Goal: Task Accomplishment & Management: Complete application form

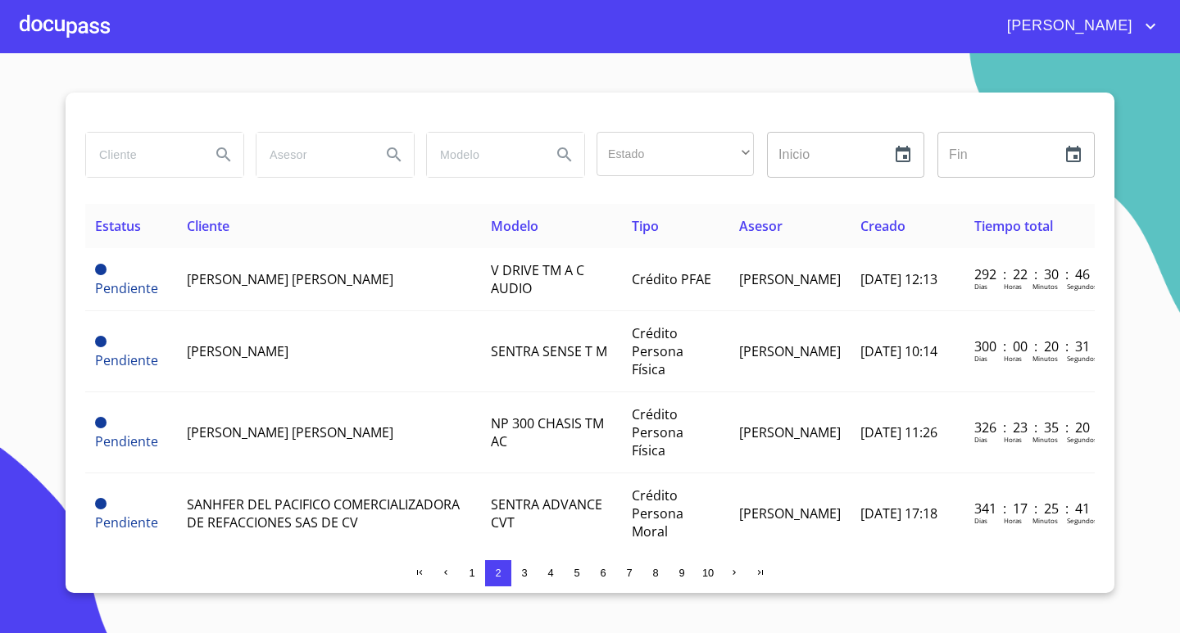
scroll to position [1767, 0]
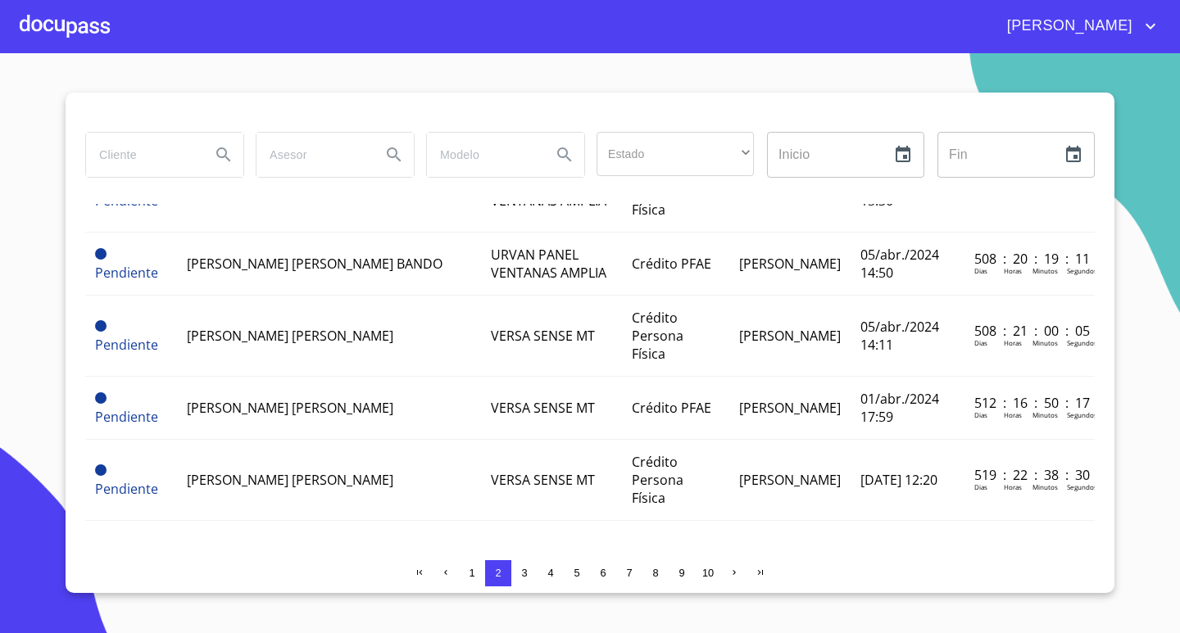
click at [170, 161] on input "search" at bounding box center [141, 155] width 111 height 44
click at [89, 32] on div at bounding box center [65, 26] width 90 height 52
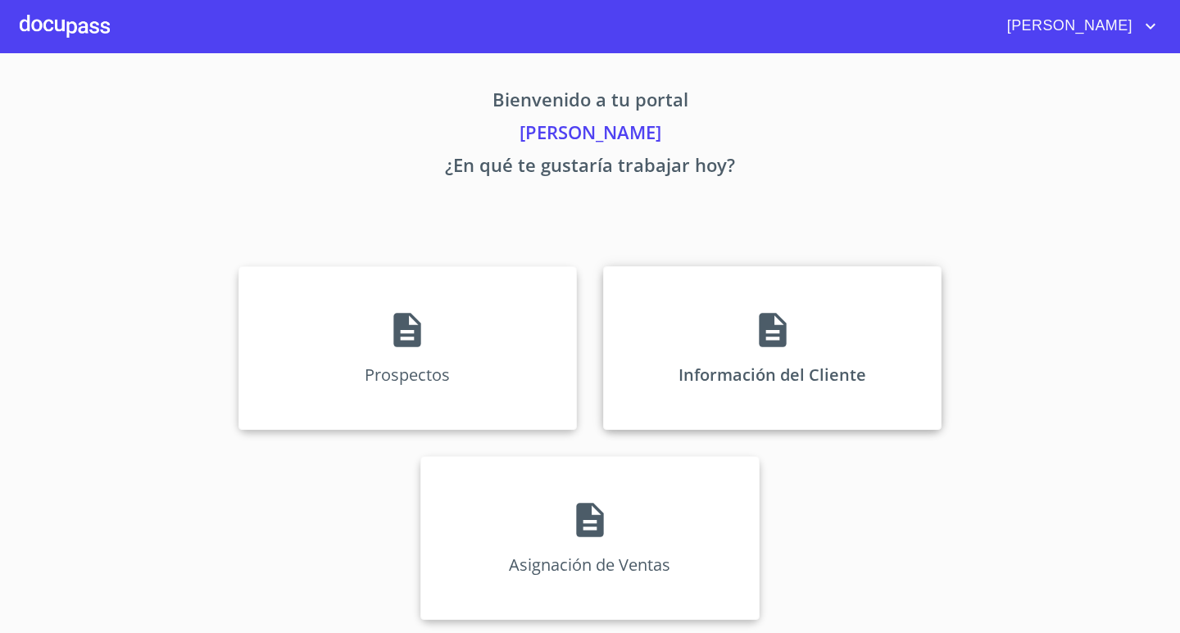
click at [736, 370] on p "Información del Cliente" at bounding box center [772, 375] width 188 height 22
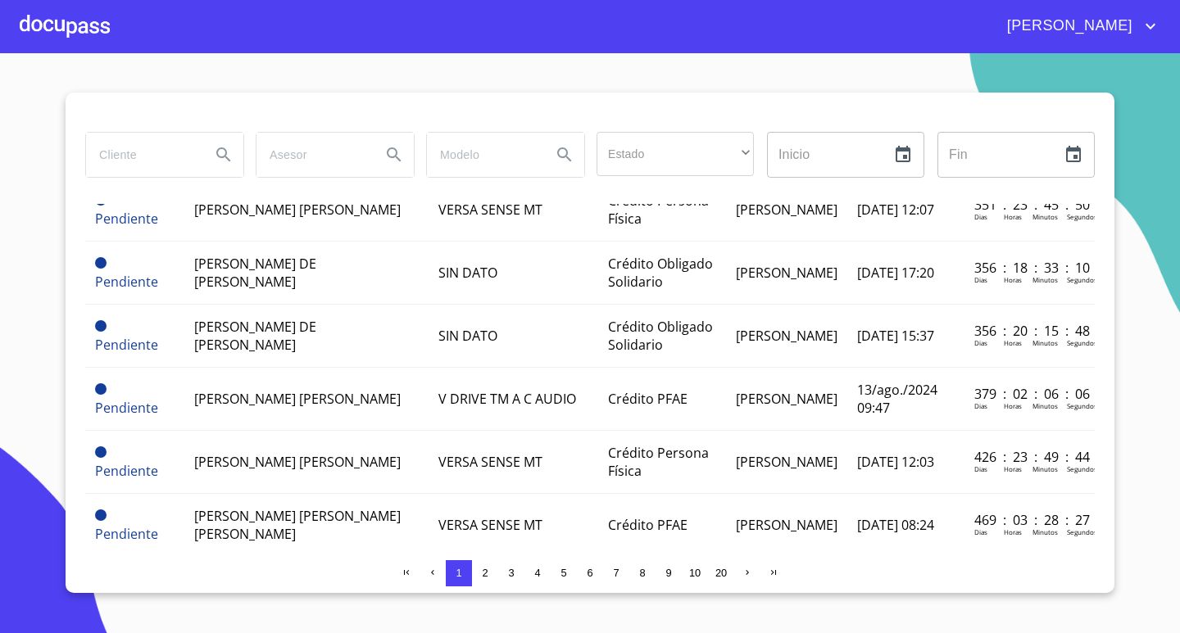
scroll to position [573, 0]
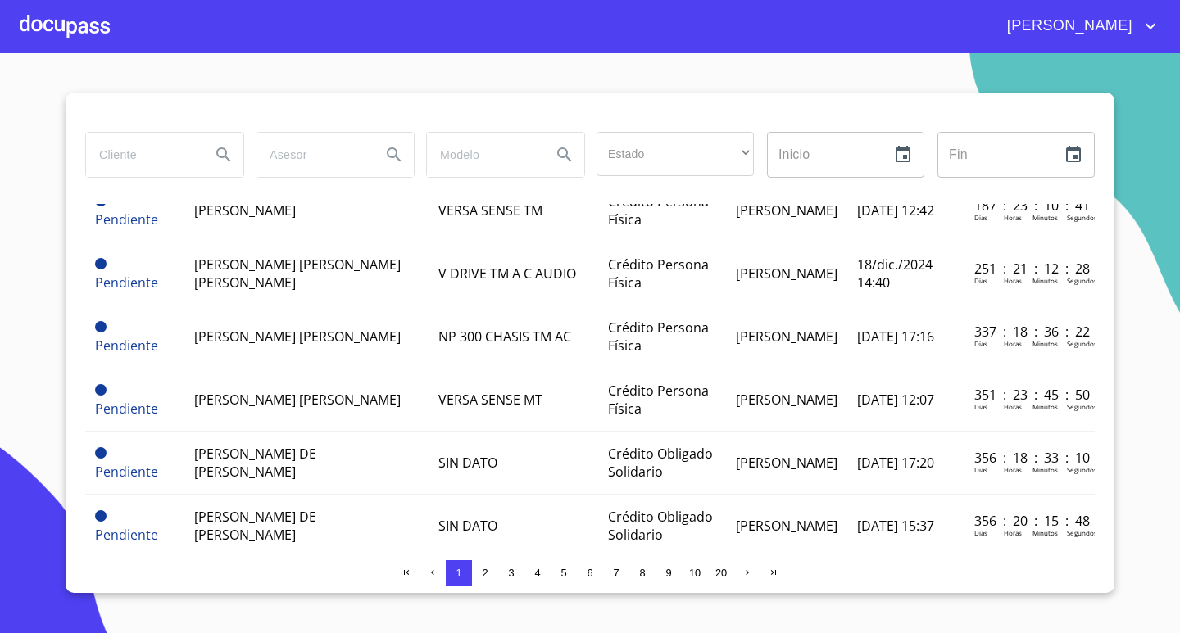
click at [171, 160] on input "search" at bounding box center [141, 155] width 111 height 44
type input "[PERSON_NAME]"
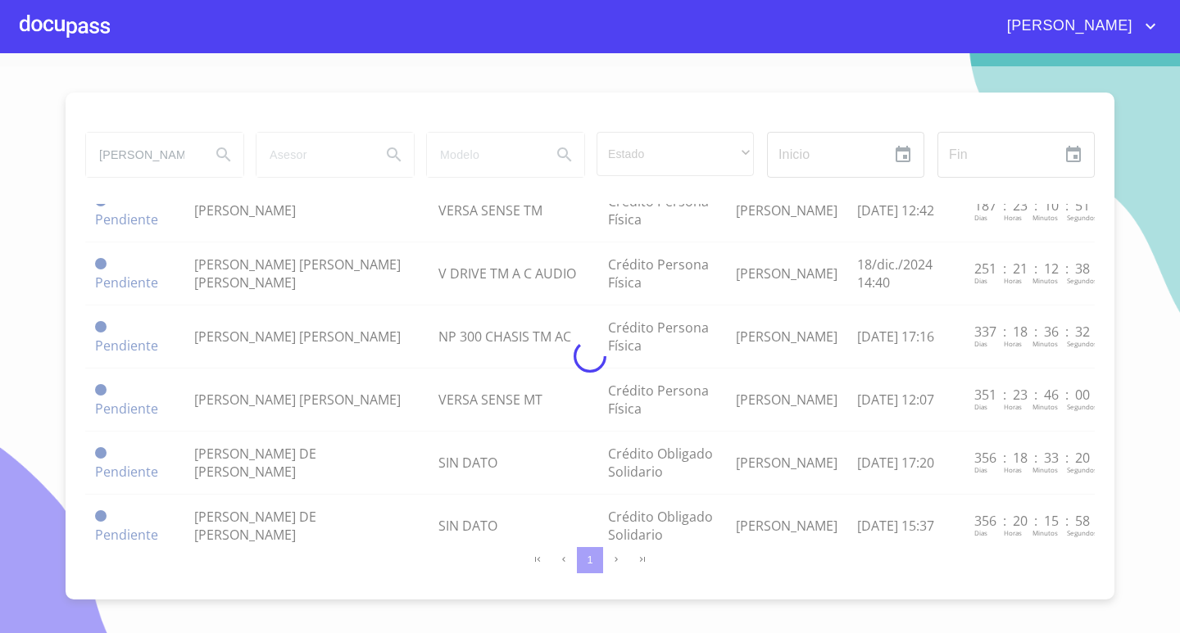
scroll to position [0, 0]
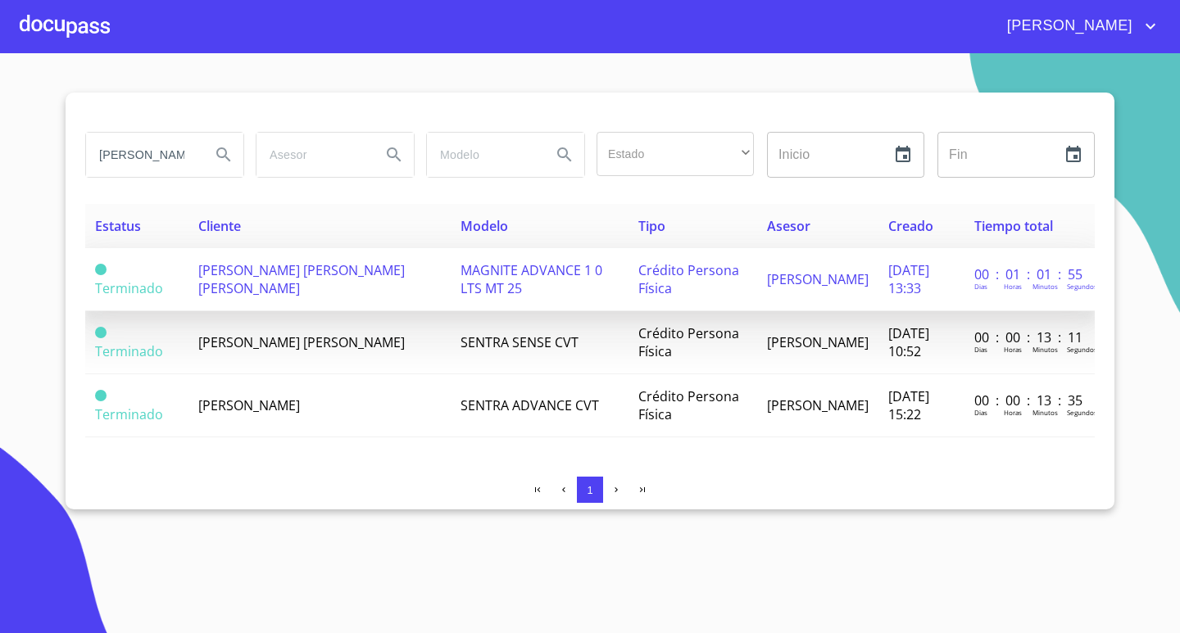
click at [324, 275] on td "[PERSON_NAME] [PERSON_NAME] [PERSON_NAME]" at bounding box center [318, 279] width 261 height 63
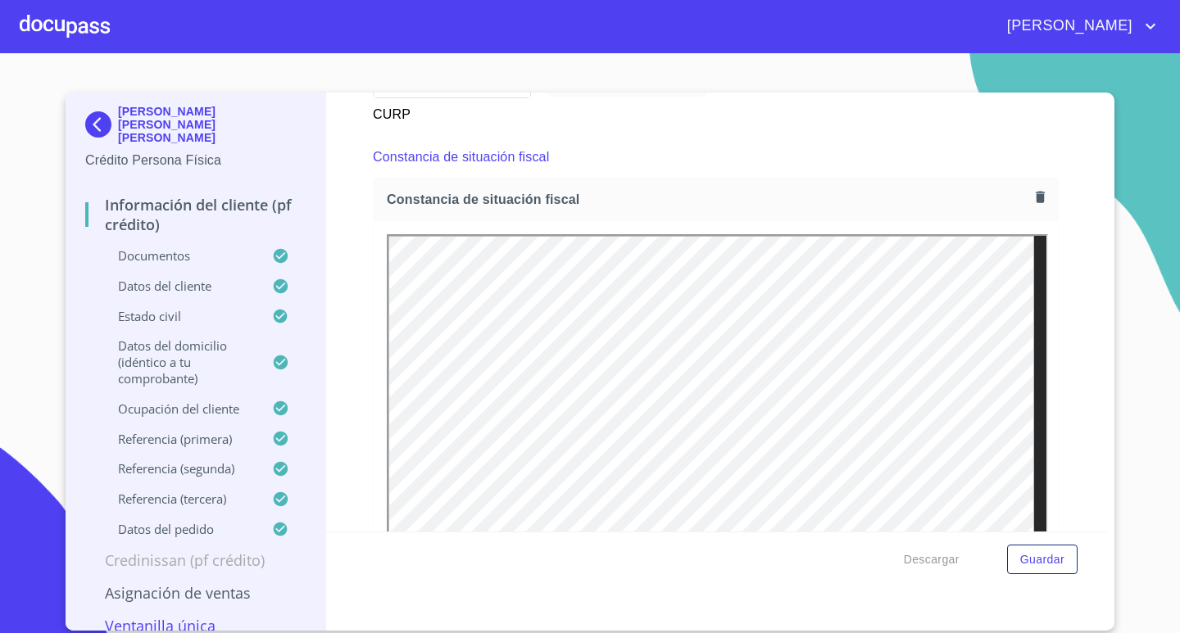
scroll to position [3522, 0]
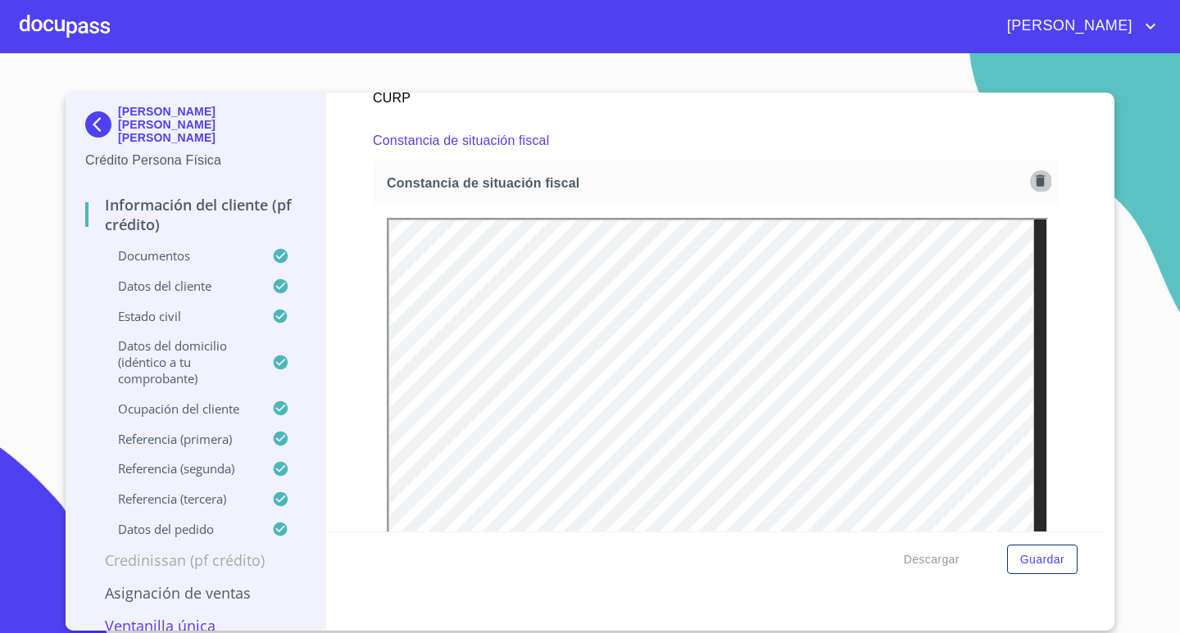
click at [1032, 186] on icon "button" at bounding box center [1040, 181] width 16 height 16
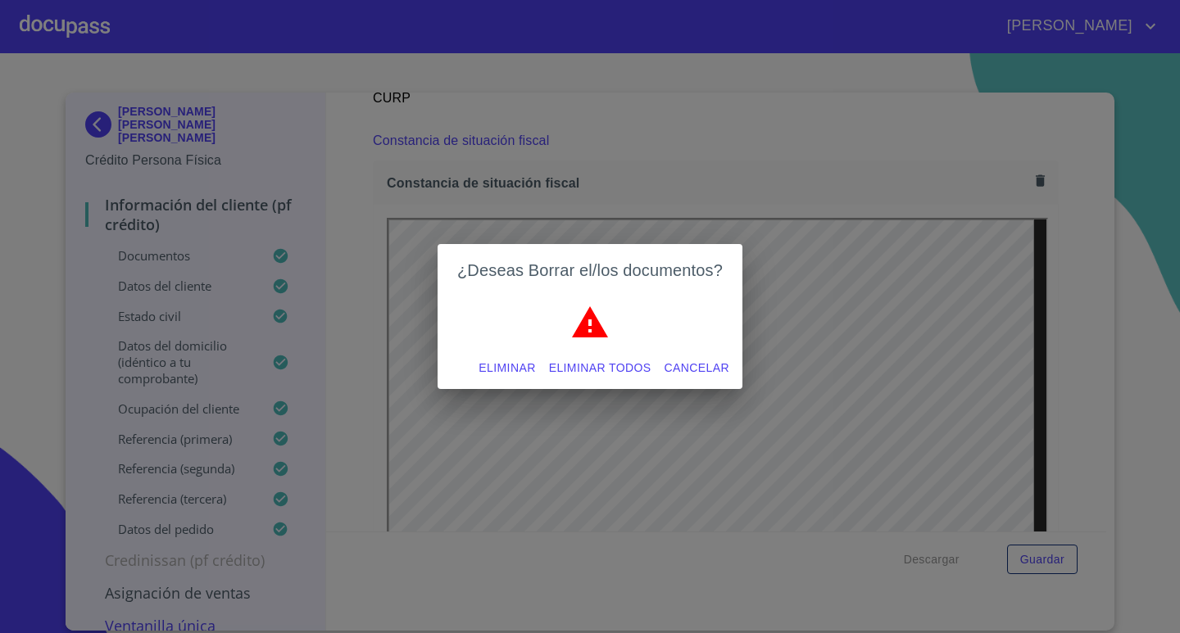
click at [580, 372] on span "Eliminar todos" at bounding box center [600, 368] width 102 height 20
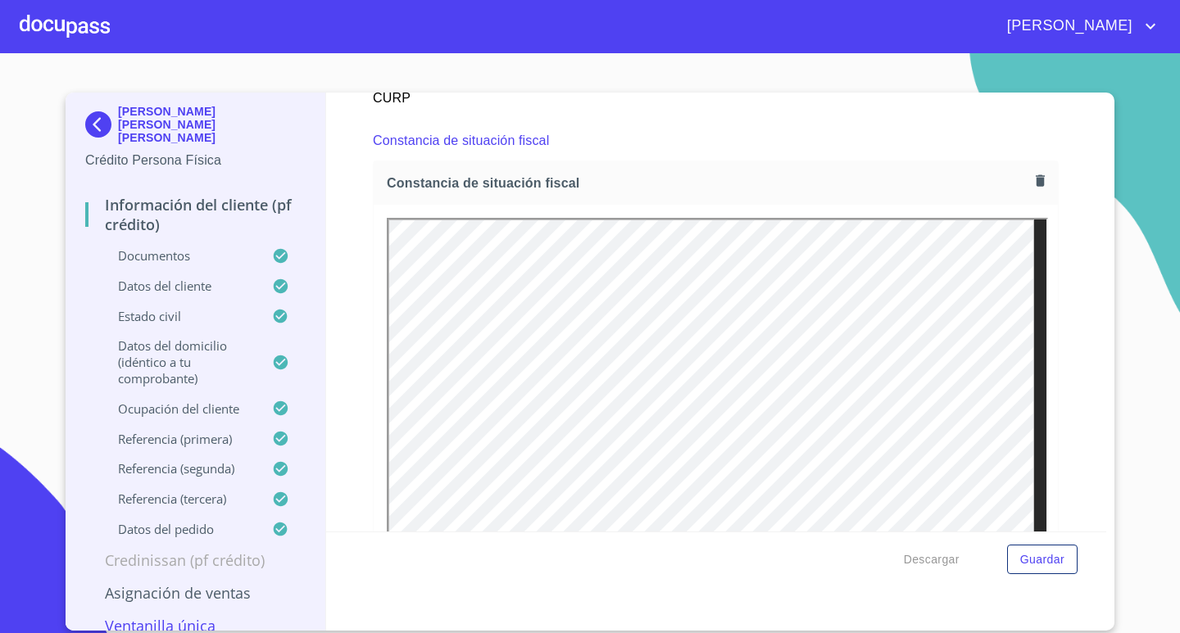
scroll to position [0, 0]
click at [1073, 153] on div "Información del cliente (PF crédito) Documentos Documento de identificación.   …" at bounding box center [716, 312] width 781 height 439
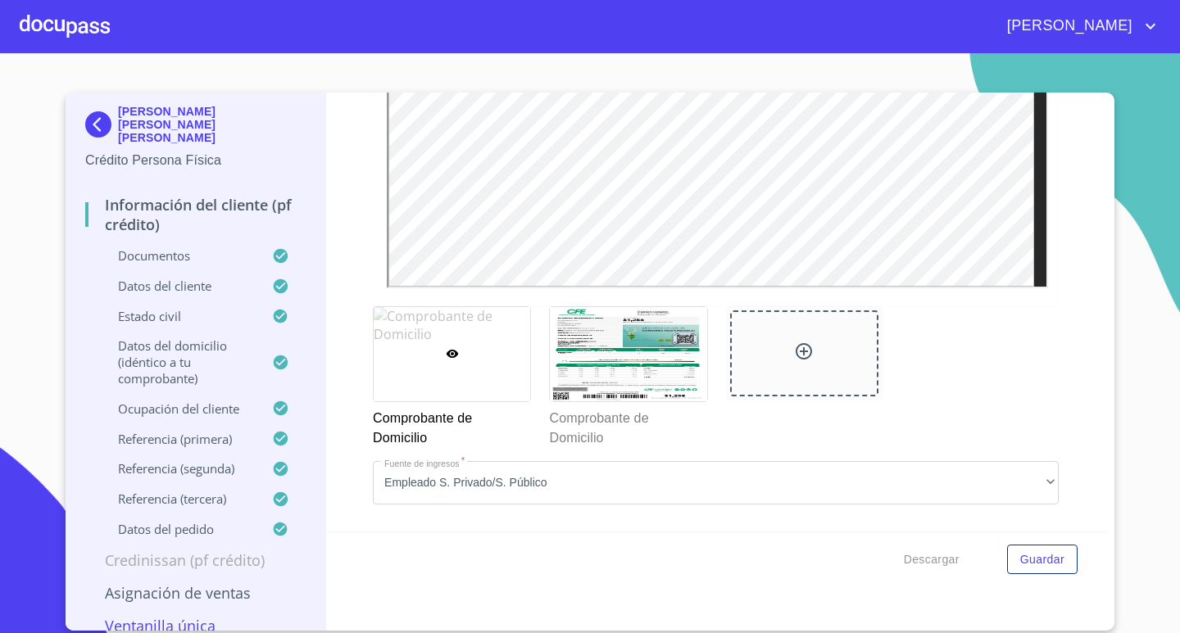
click at [1069, 339] on div "Información del cliente (PF crédito) Documentos Documento de identificación.   …" at bounding box center [716, 312] width 781 height 439
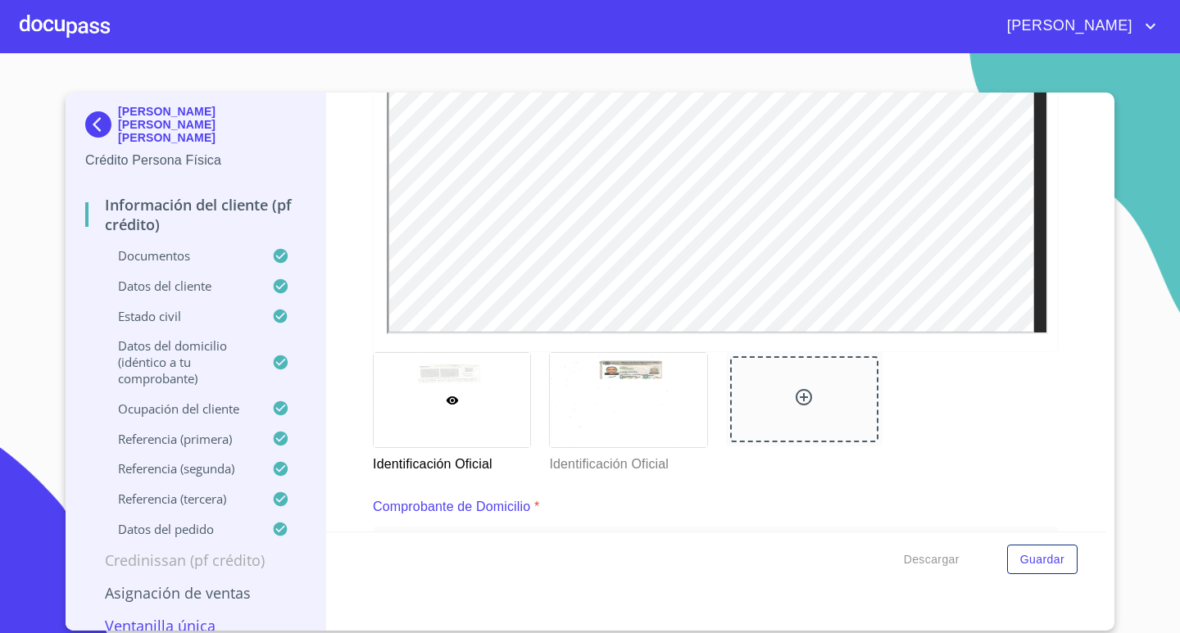
scroll to position [1065, 0]
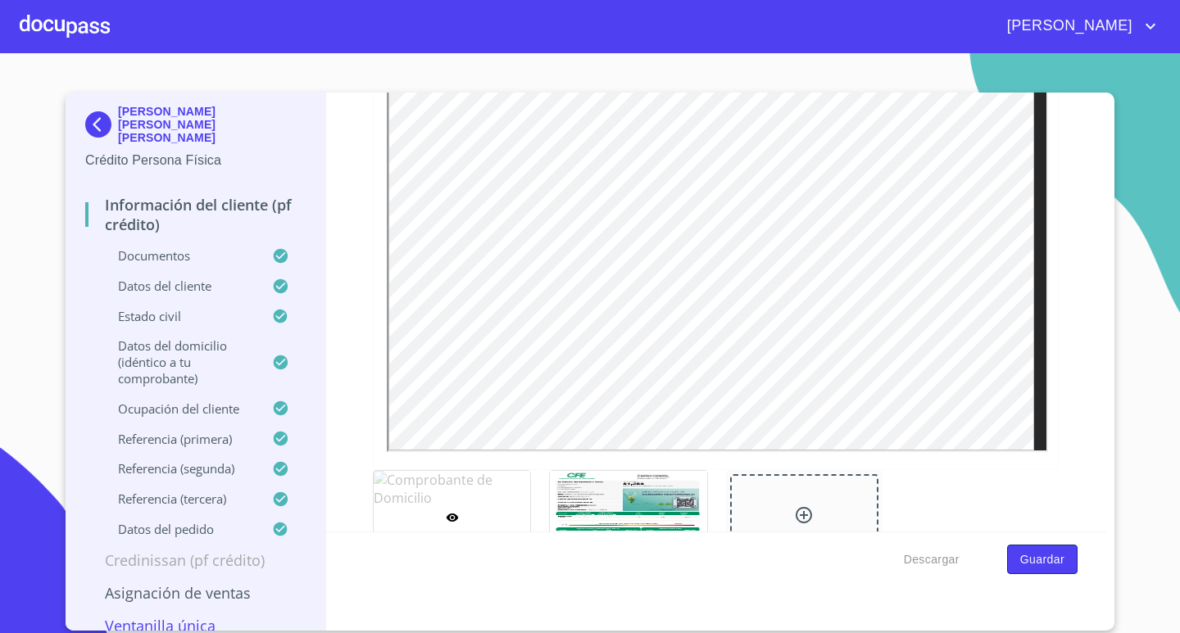
click at [1048, 565] on span "Guardar" at bounding box center [1042, 560] width 44 height 20
